Goal: Transaction & Acquisition: Purchase product/service

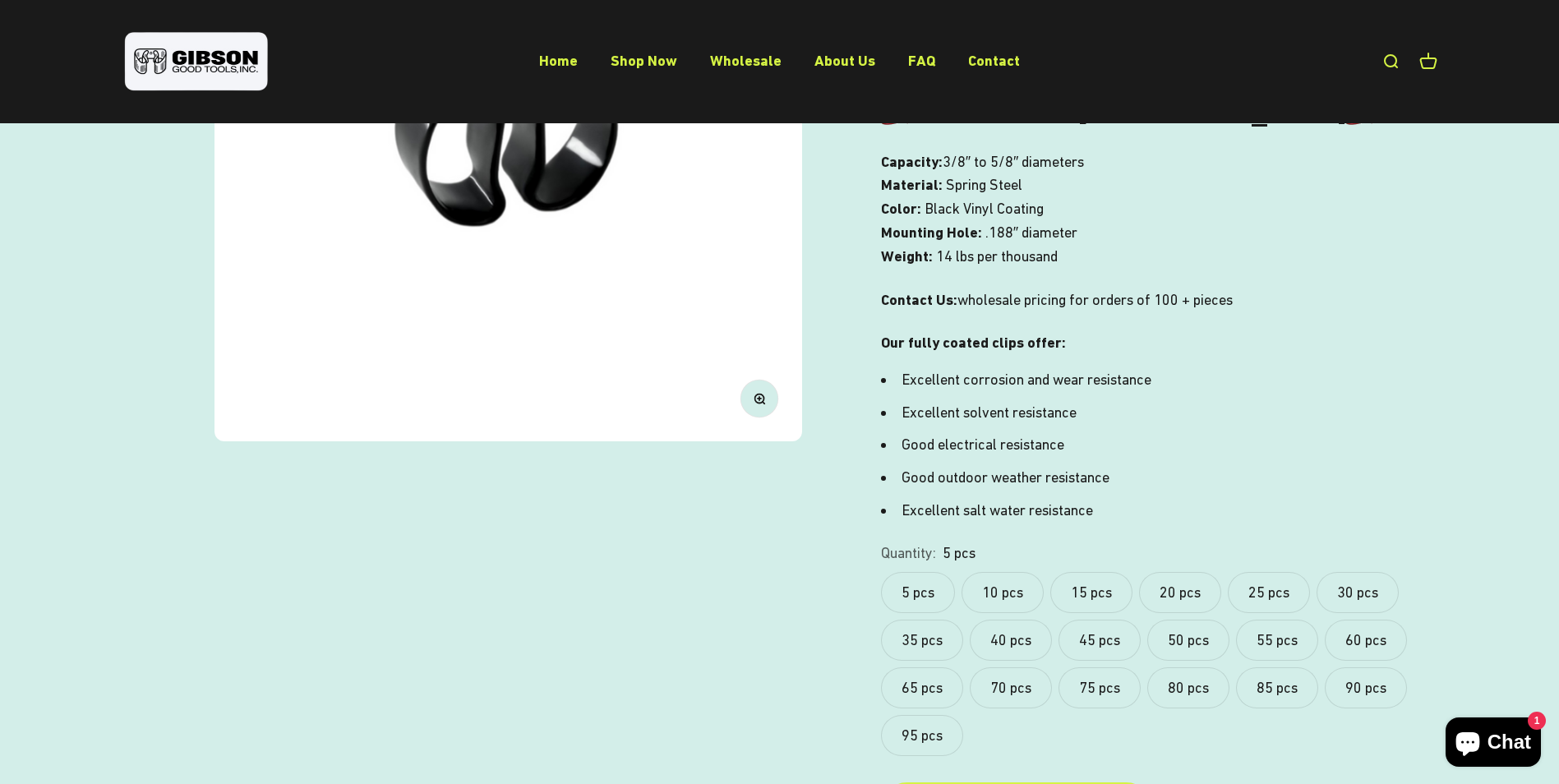
scroll to position [575, 0]
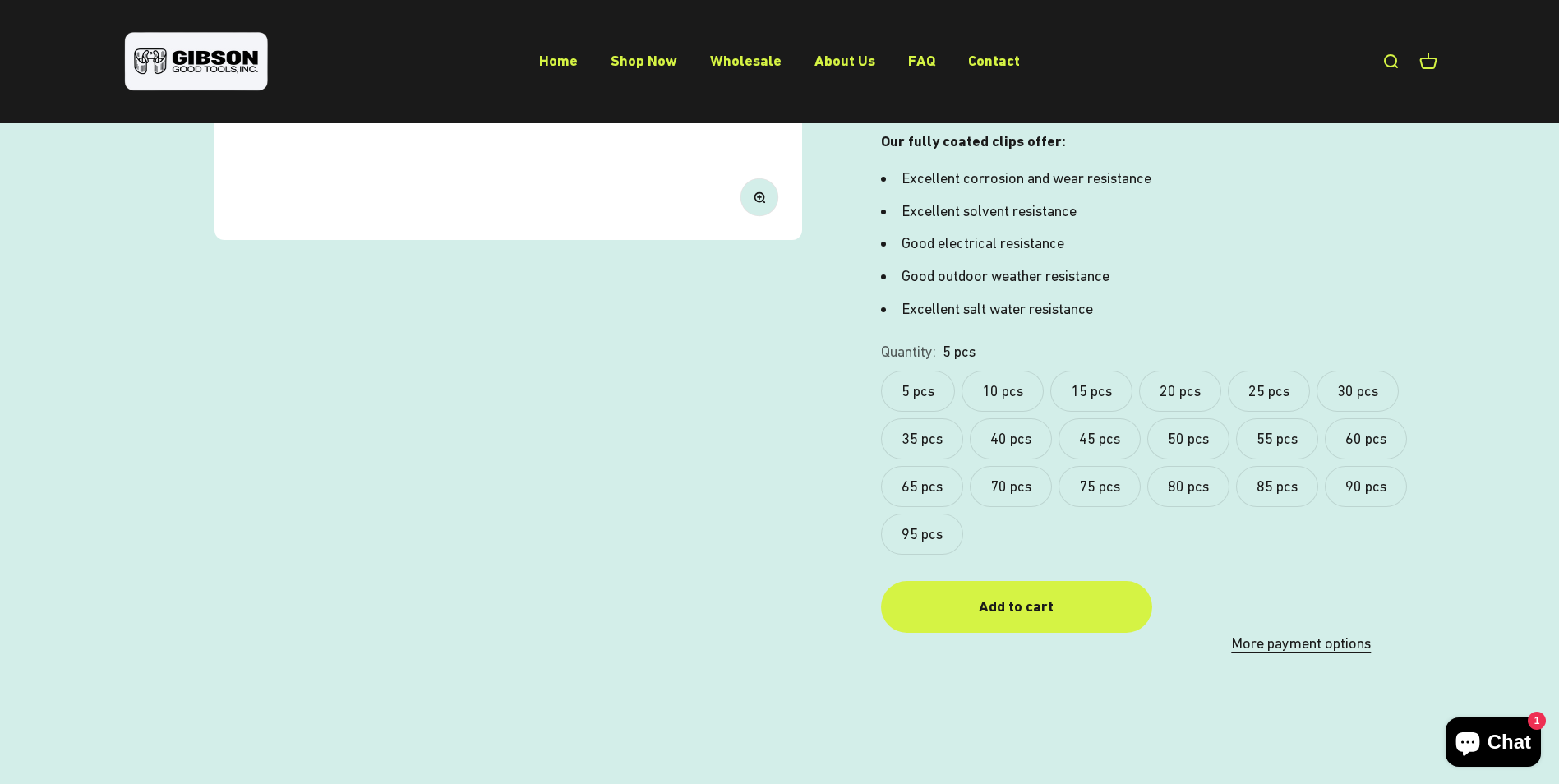
click at [1354, 476] on label "90 pcs" at bounding box center [1366, 486] width 83 height 41
click at [931, 535] on label "95 pcs" at bounding box center [922, 534] width 83 height 41
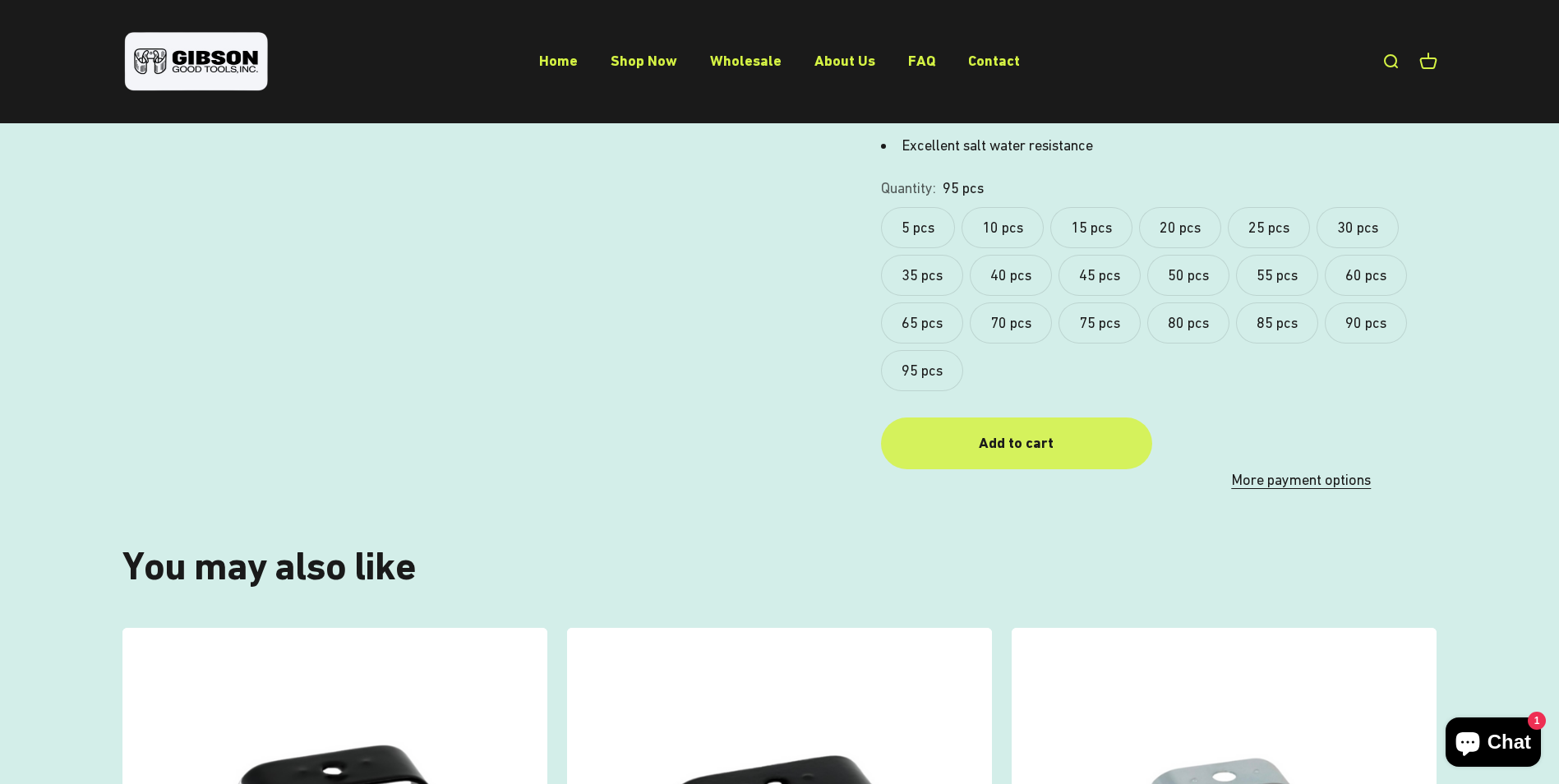
scroll to position [739, 0]
click at [1078, 439] on div "Add to cart" at bounding box center [1016, 442] width 205 height 24
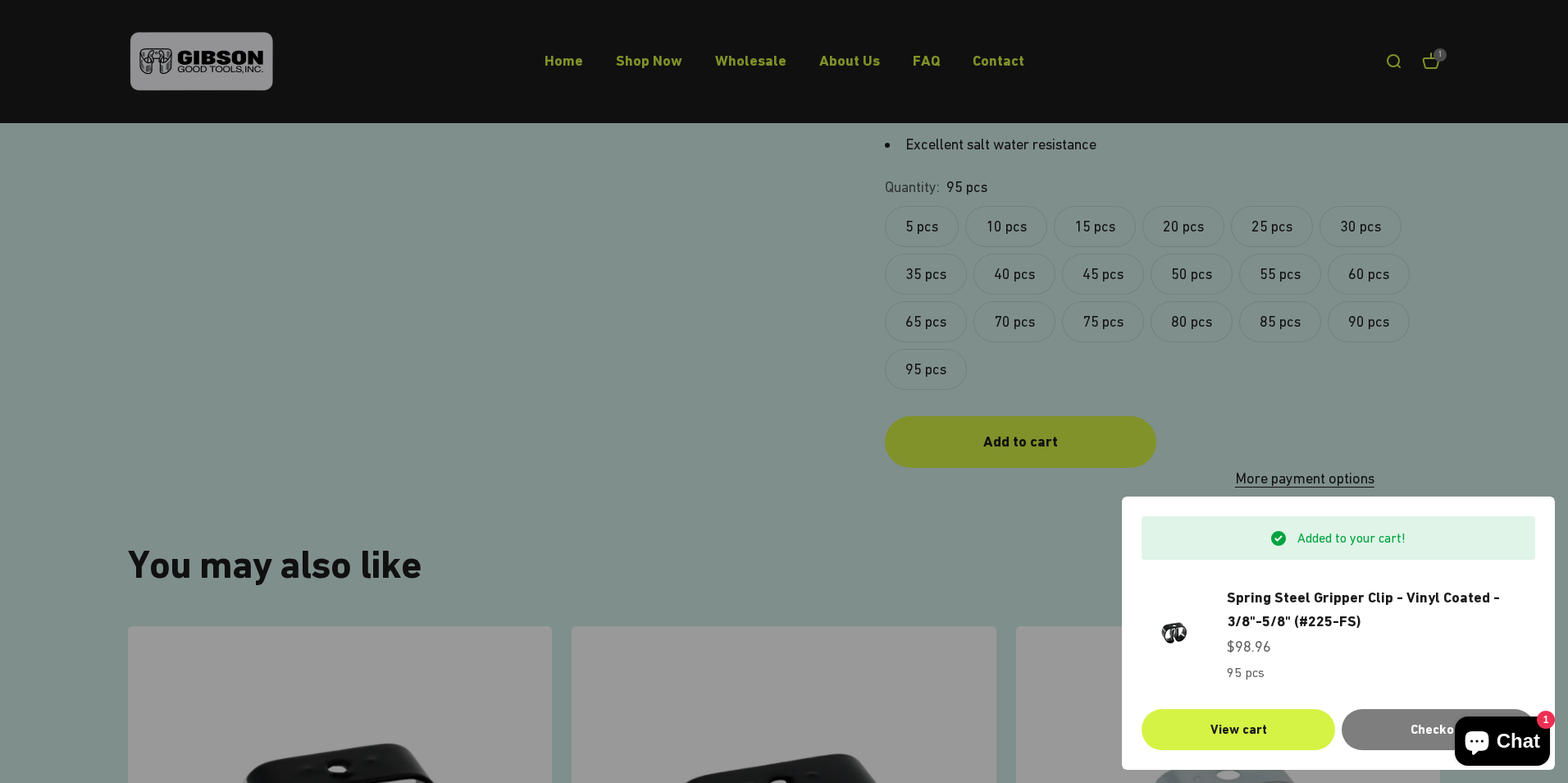
click at [1433, 57] on div at bounding box center [784, 391] width 1568 height 783
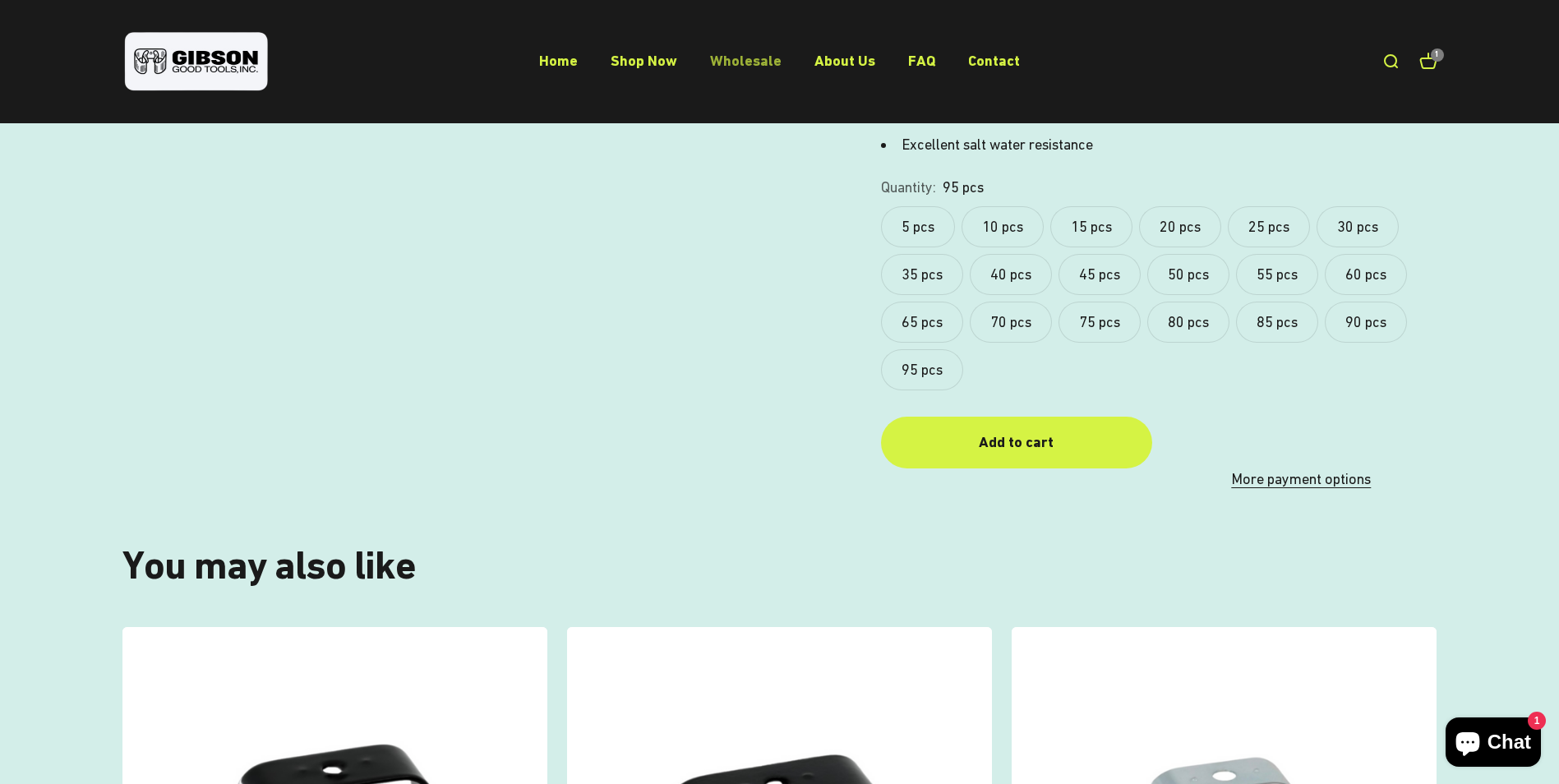
click at [727, 61] on link "Wholesale" at bounding box center [746, 60] width 72 height 17
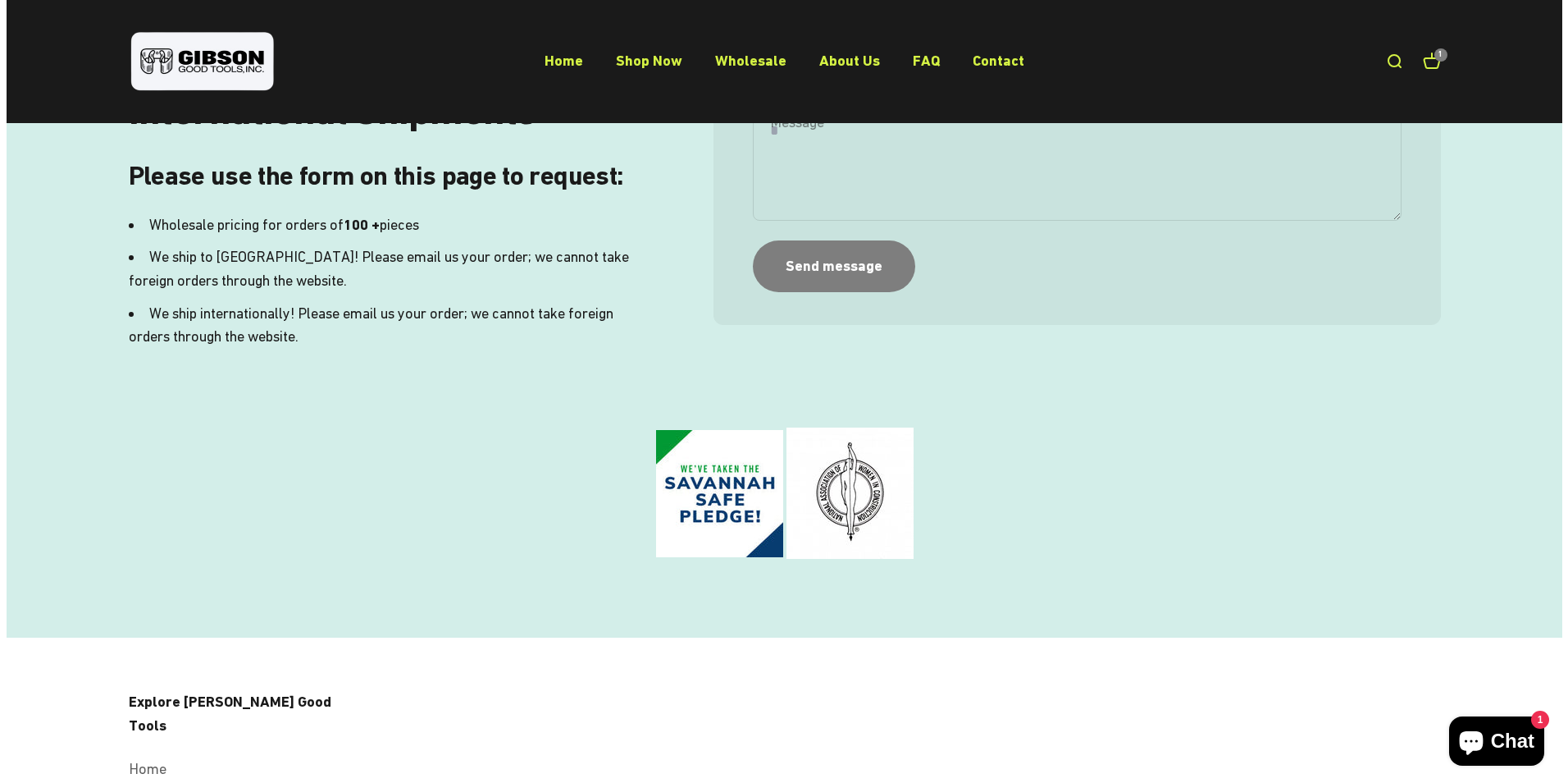
scroll to position [240, 0]
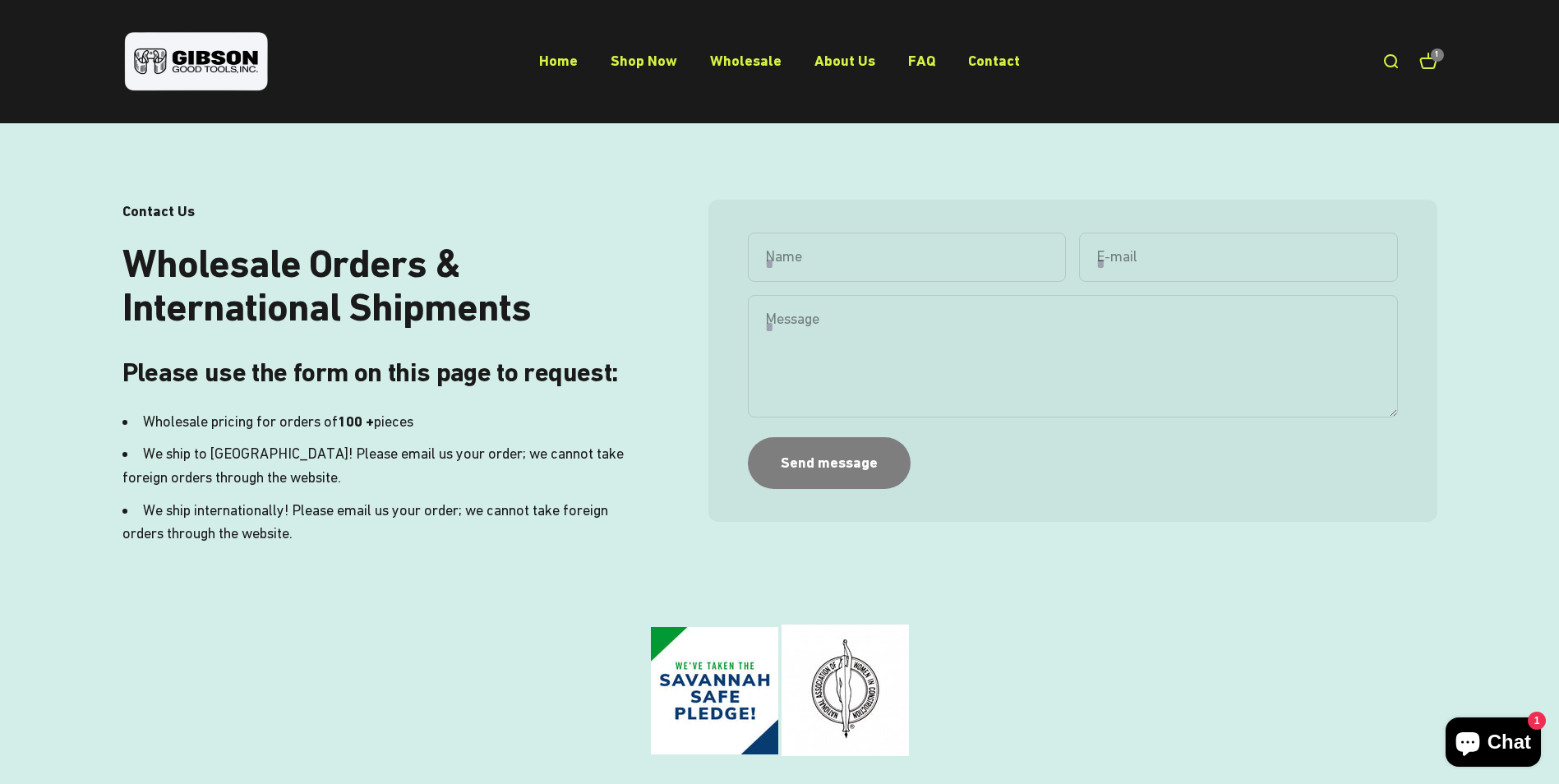
click at [1427, 71] on link "Open cart 1" at bounding box center [1428, 61] width 18 height 18
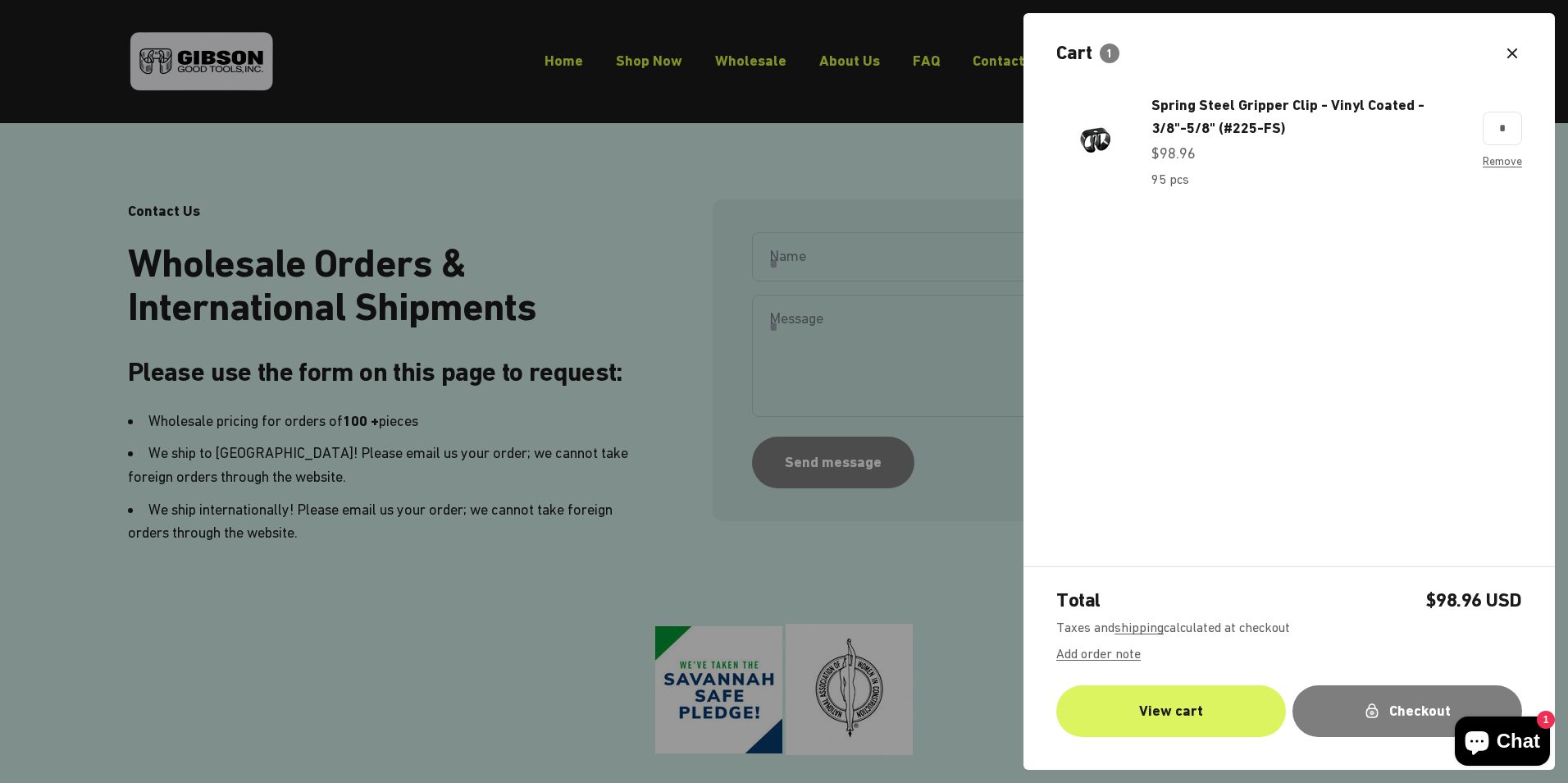
click at [1182, 700] on link "View cart" at bounding box center [1170, 710] width 230 height 51
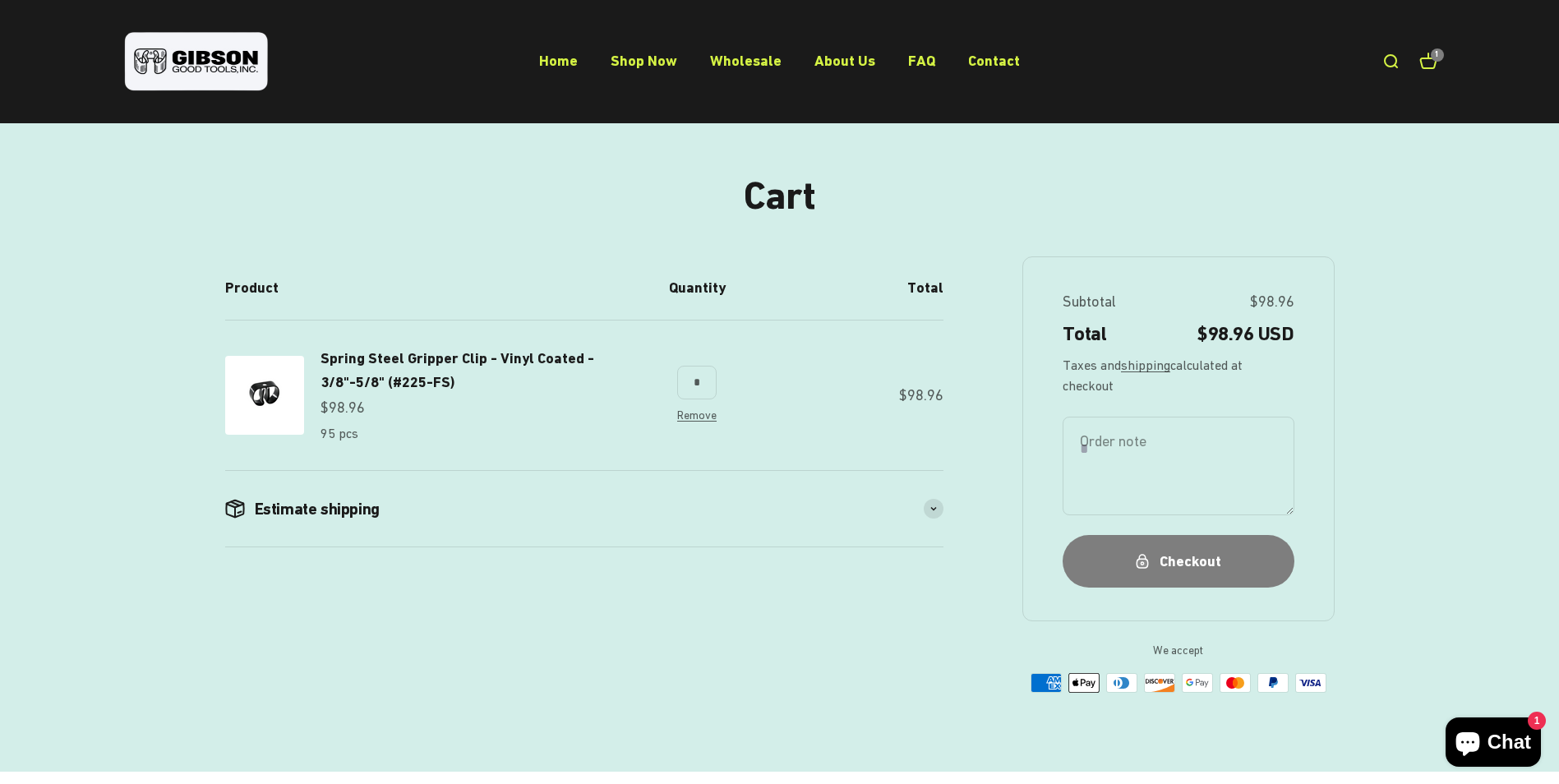
scroll to position [83, 0]
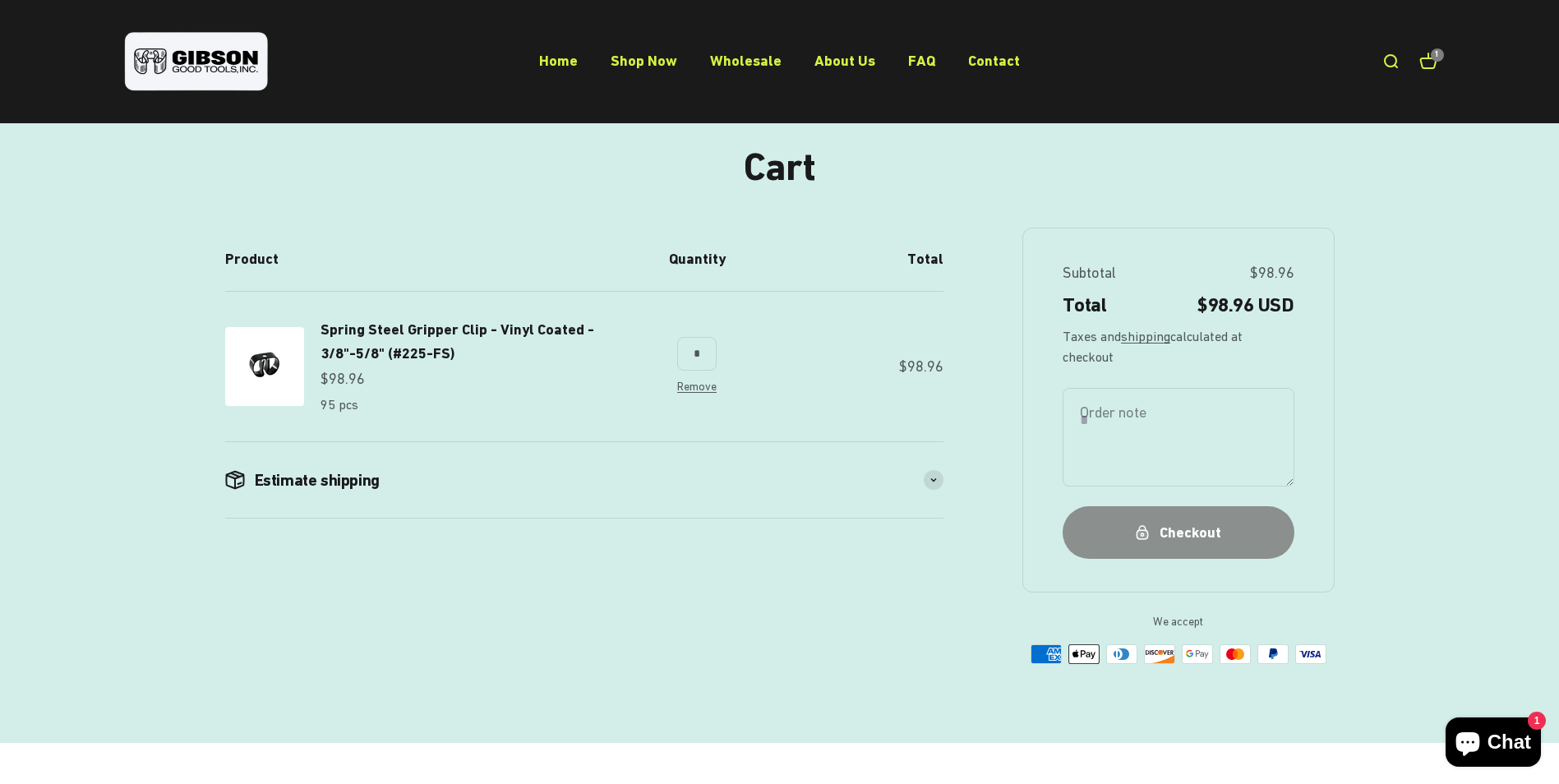
click at [1181, 544] on div "Checkout" at bounding box center [1178, 532] width 166 height 24
